Goal: Check status: Check status

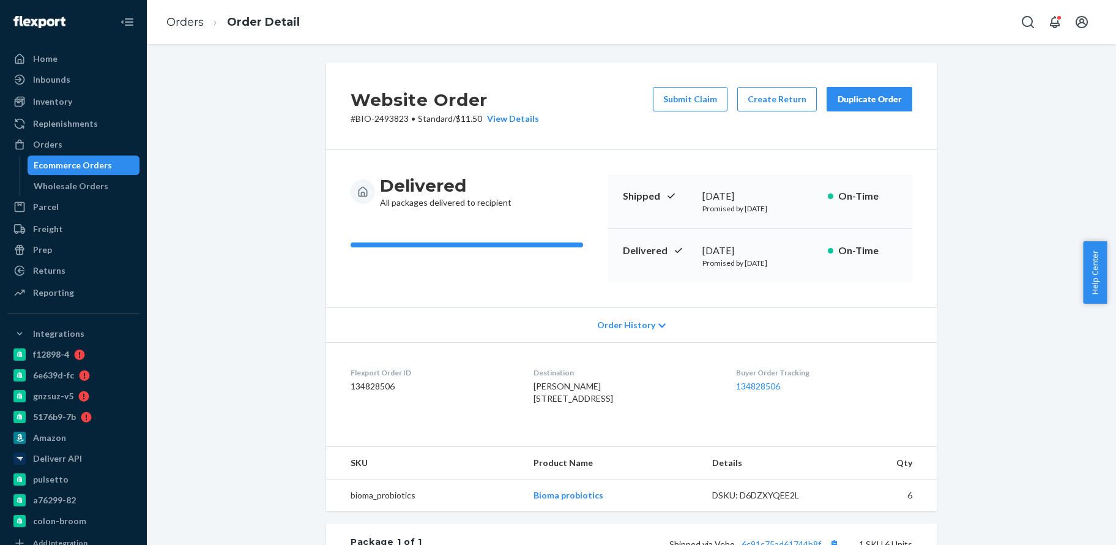
scroll to position [245, 0]
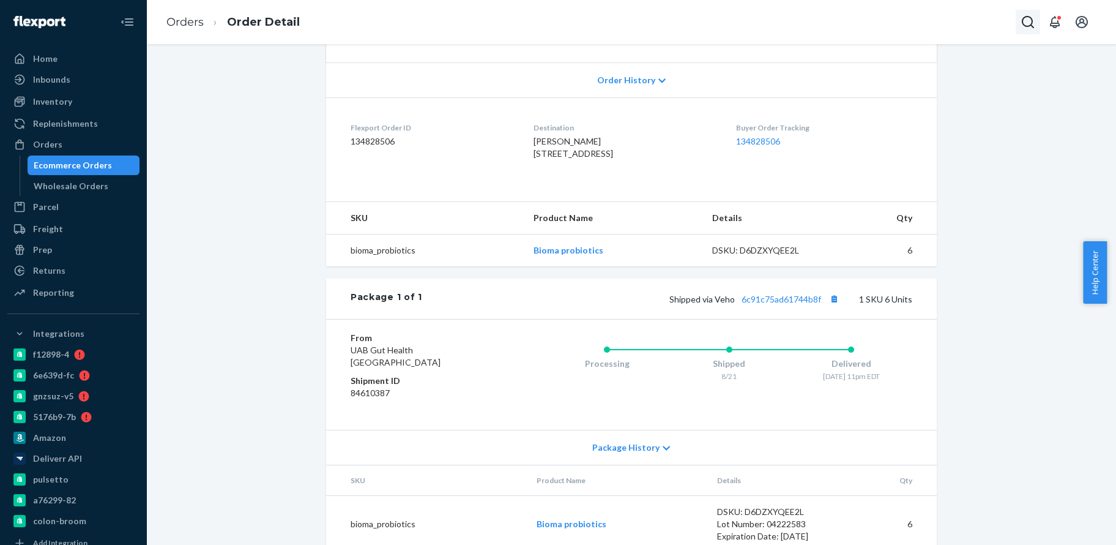
click at [1030, 23] on icon "Open Search Box" at bounding box center [1028, 22] width 15 height 15
type input "BIO-2729290"
click at [933, 21] on input "BIO-2729290" at bounding box center [937, 22] width 151 height 12
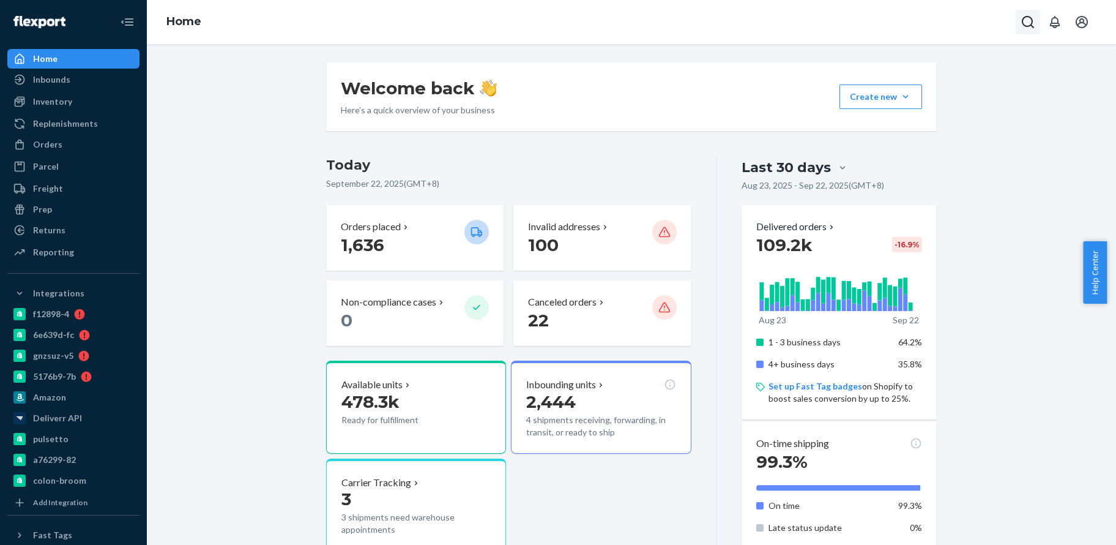
click at [1023, 24] on icon "Open Search Box" at bounding box center [1028, 22] width 12 height 12
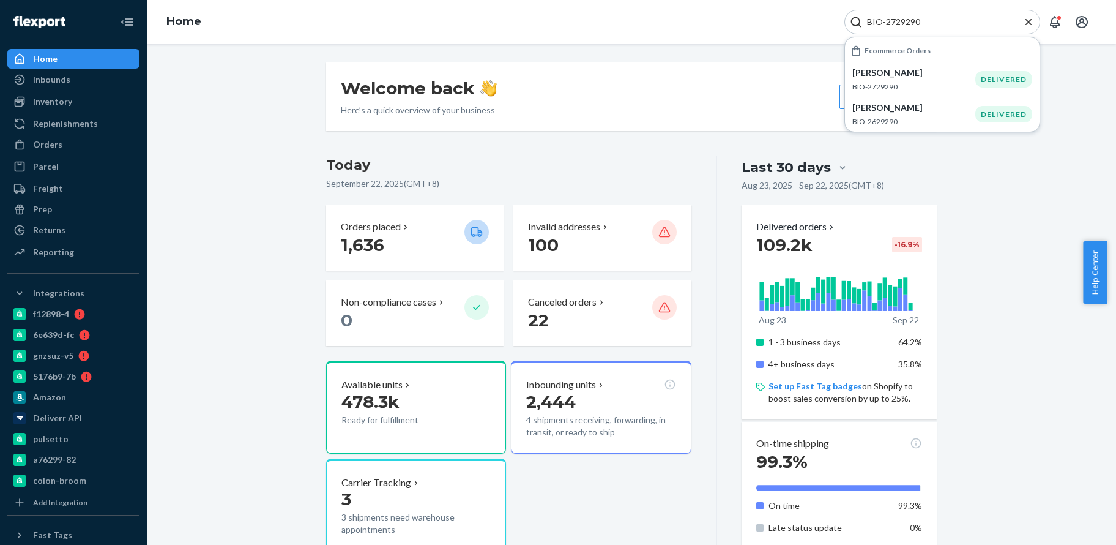
type input "BIO-2729290"
click at [923, 73] on p "[PERSON_NAME]" at bounding box center [914, 73] width 123 height 12
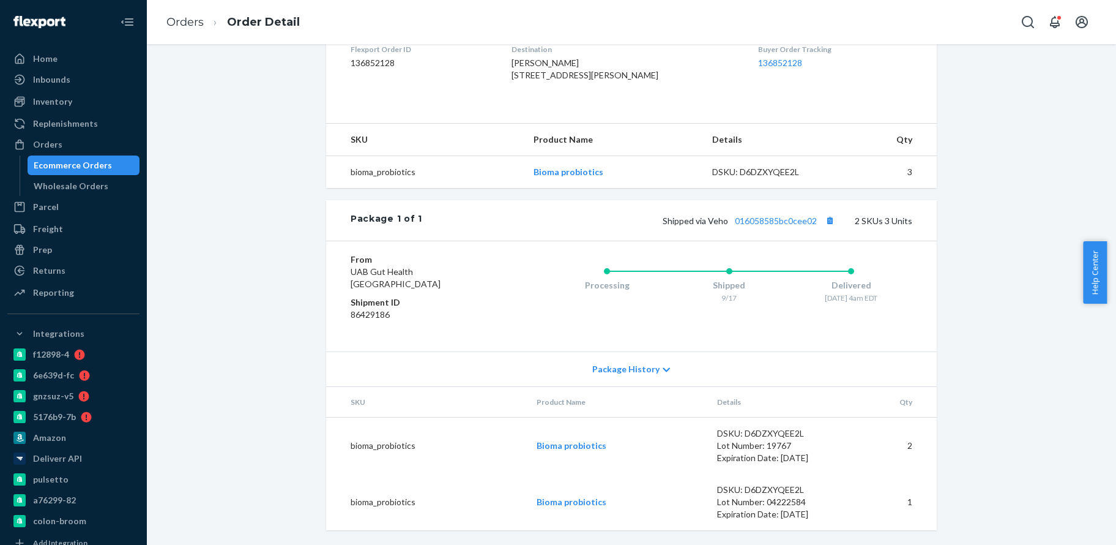
scroll to position [348, 0]
click at [771, 215] on div "Shipped via Veho 016058585bc0cee02 2 SKUs 3 Units" at bounding box center [667, 220] width 490 height 16
click at [767, 223] on link "016058585bc0cee02" at bounding box center [776, 220] width 82 height 10
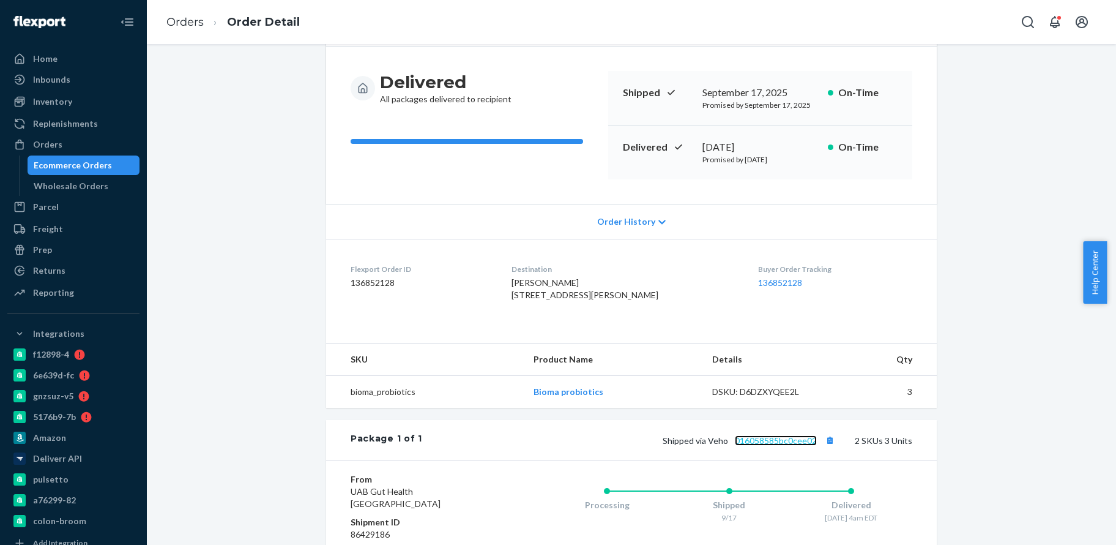
scroll to position [103, 0]
drag, startPoint x: 698, startPoint y: 144, endPoint x: 797, endPoint y: 142, distance: 99.2
click at [797, 142] on div "[DATE]" at bounding box center [761, 148] width 116 height 14
copy div "[DATE]"
